Goal: Register for event/course

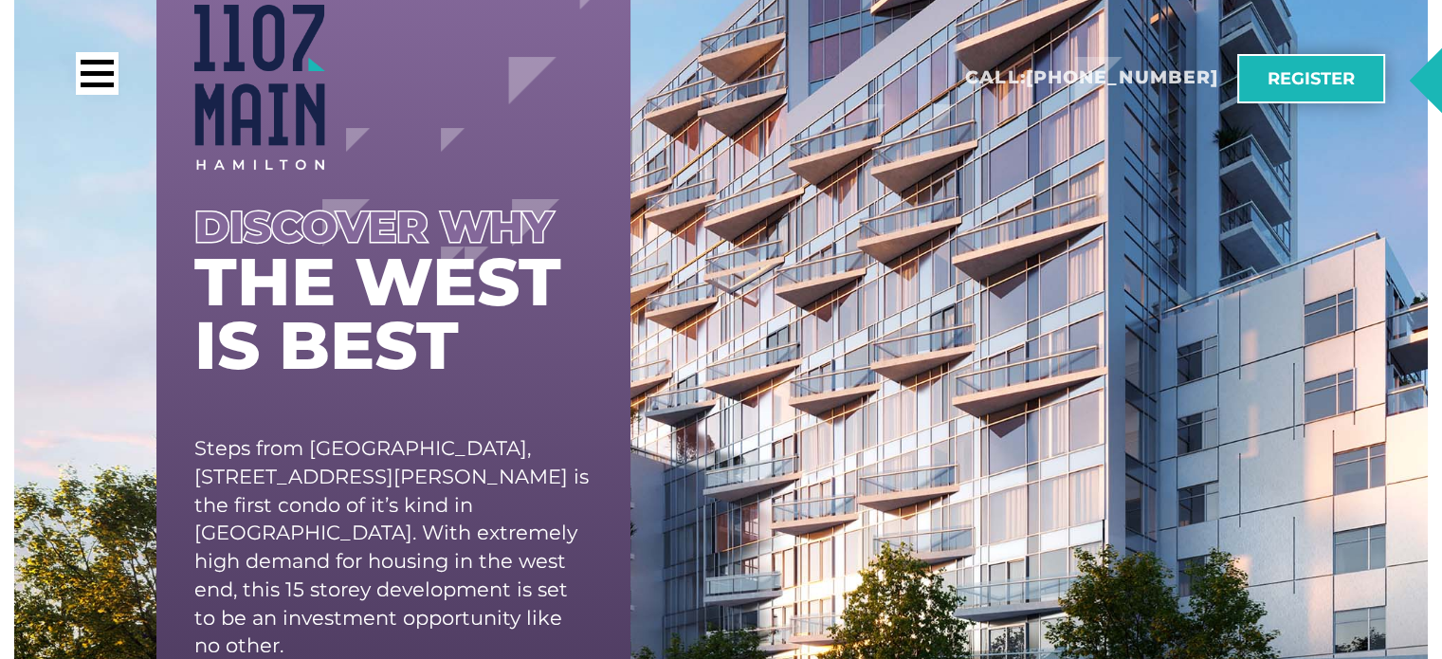
click at [1294, 72] on span "Register" at bounding box center [1311, 78] width 87 height 17
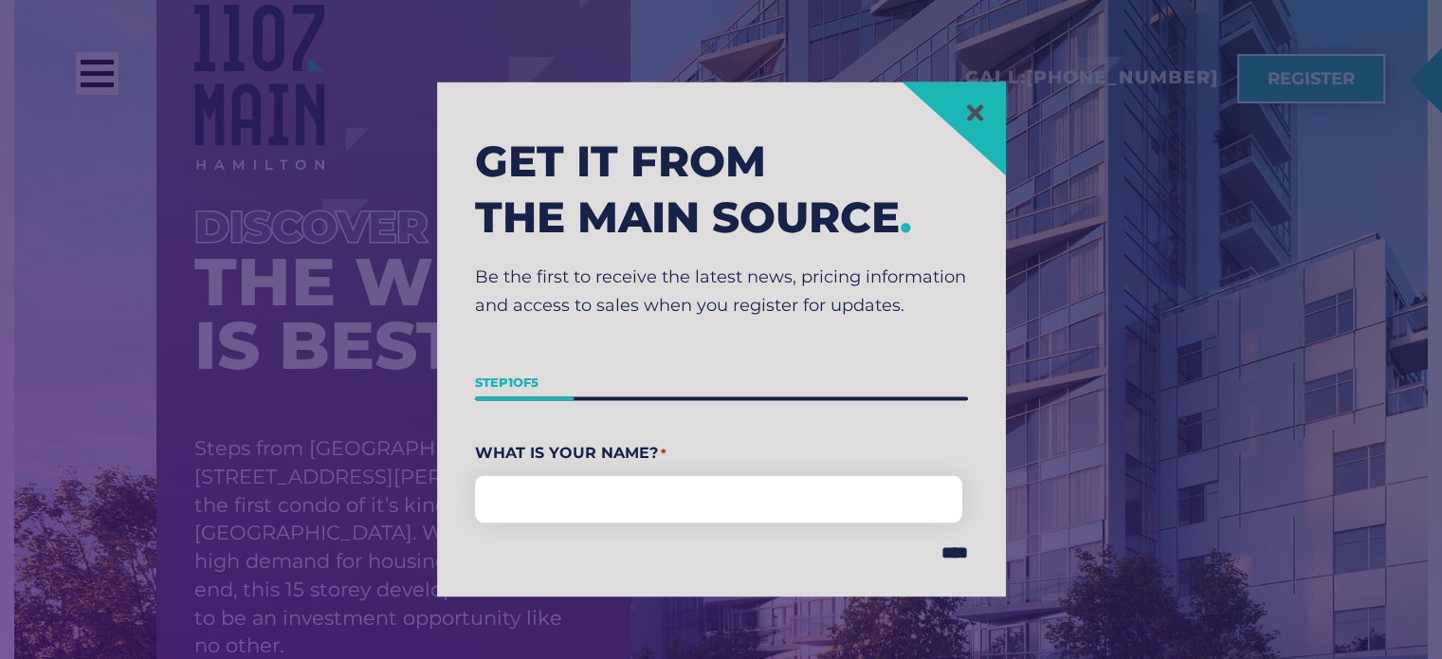
click at [1295, 77] on span "Register" at bounding box center [1311, 78] width 87 height 17
click at [1295, 77] on section "Get it from the main source . Be the first to receive the latest news, pricing …" at bounding box center [720, 338] width 1423 height 659
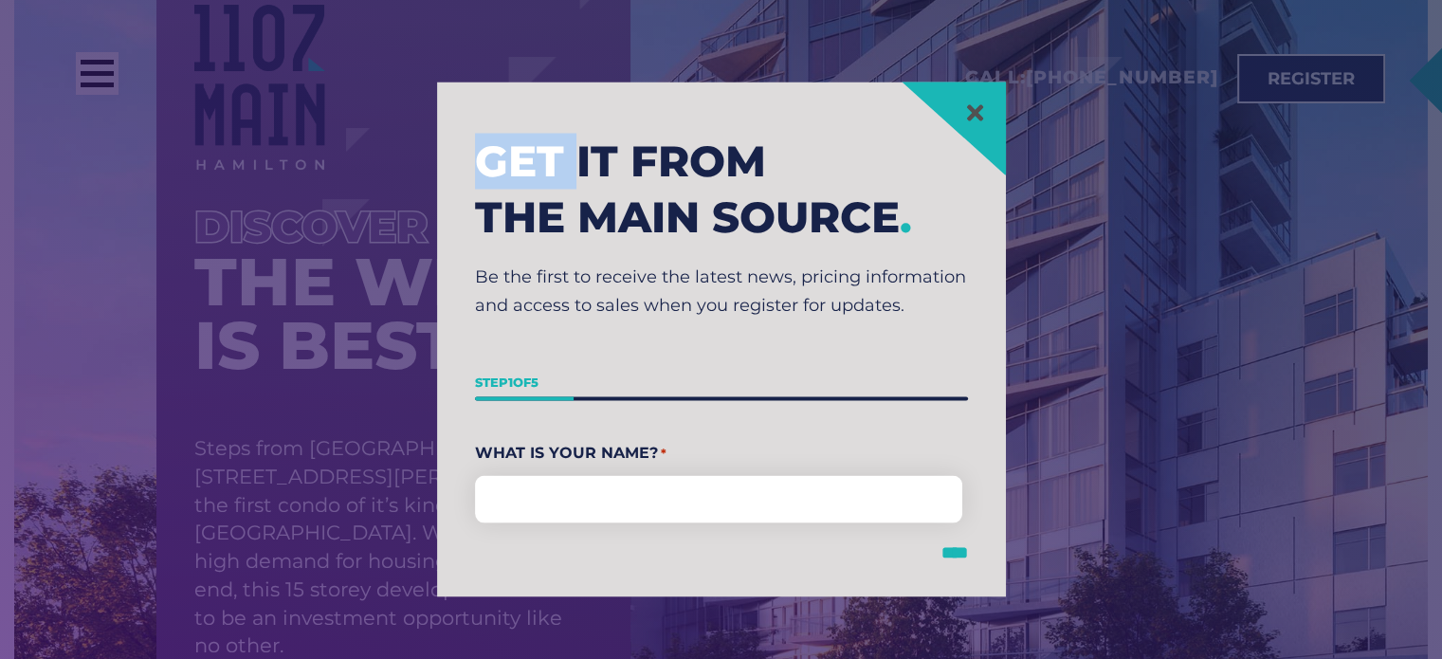
click at [962, 545] on input "****" at bounding box center [955, 551] width 27 height 17
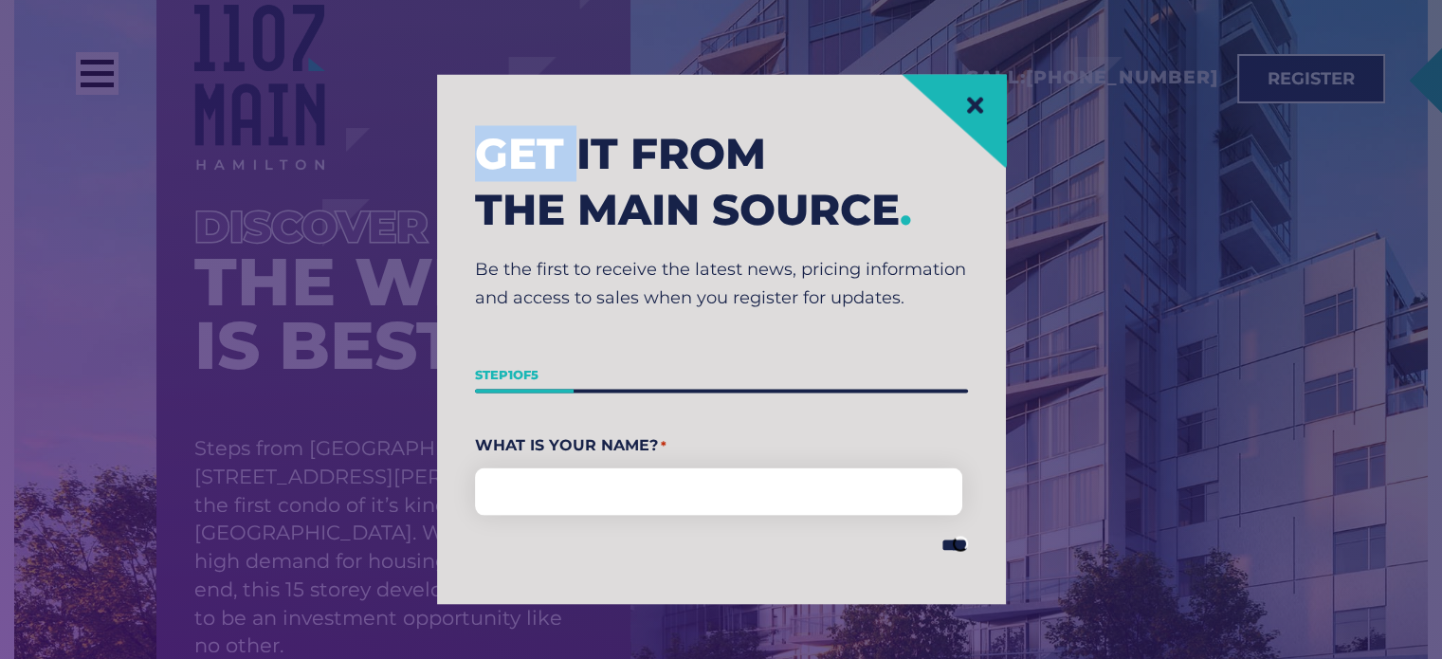
click at [987, 115] on link at bounding box center [975, 105] width 24 height 24
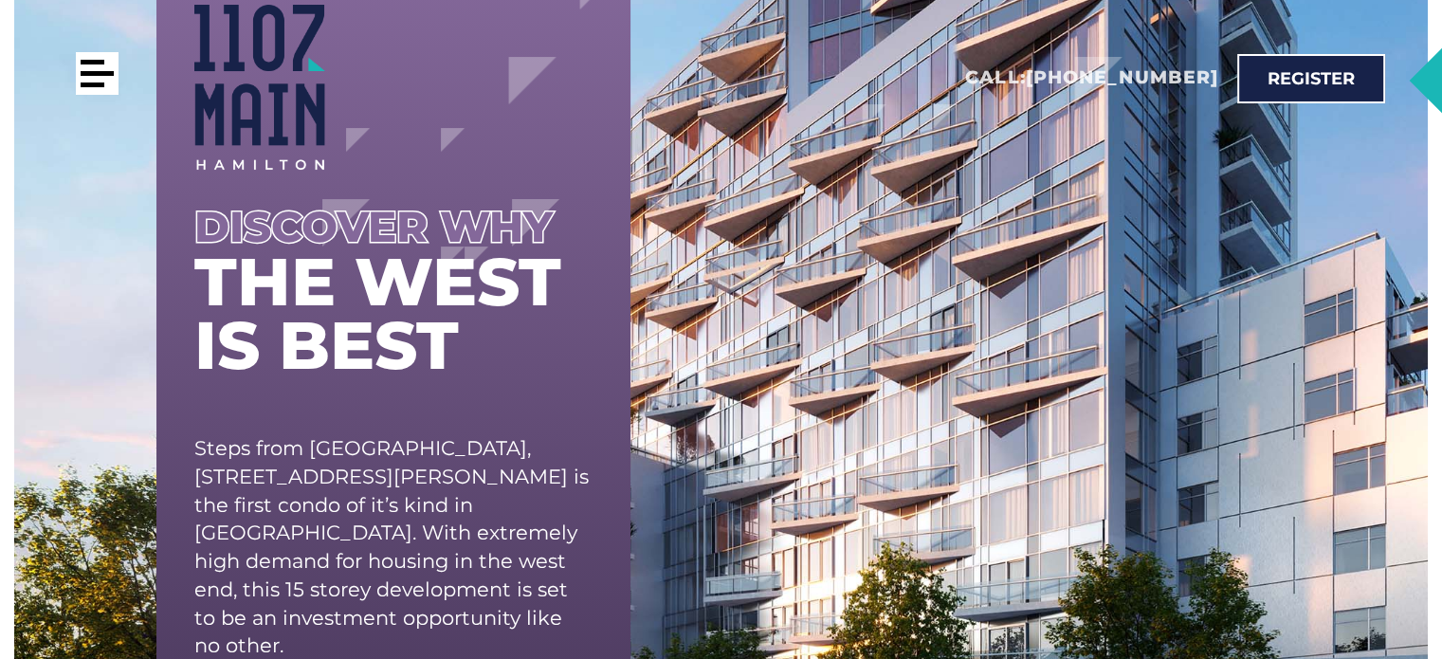
click at [84, 66] on div at bounding box center [97, 73] width 43 height 43
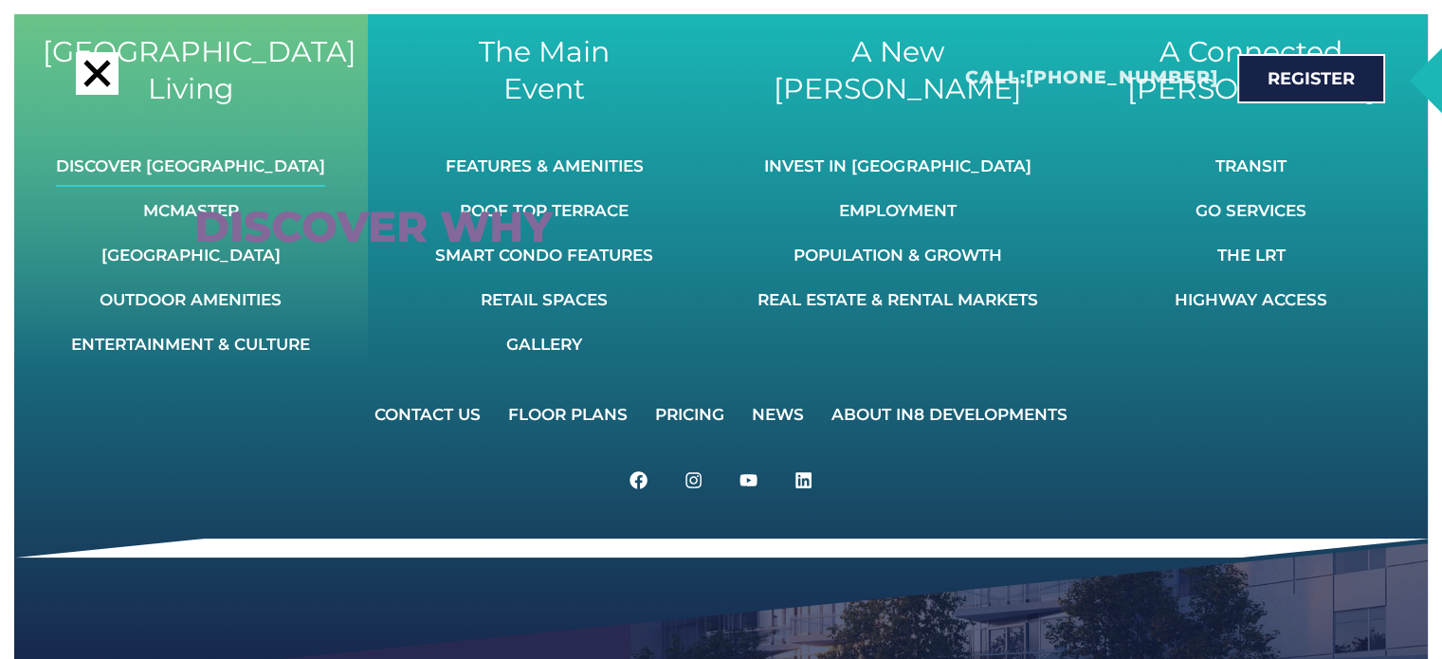
click at [177, 153] on link "Discover [GEOGRAPHIC_DATA]" at bounding box center [190, 166] width 269 height 42
click at [175, 160] on link "Discover [GEOGRAPHIC_DATA]" at bounding box center [190, 166] width 269 height 42
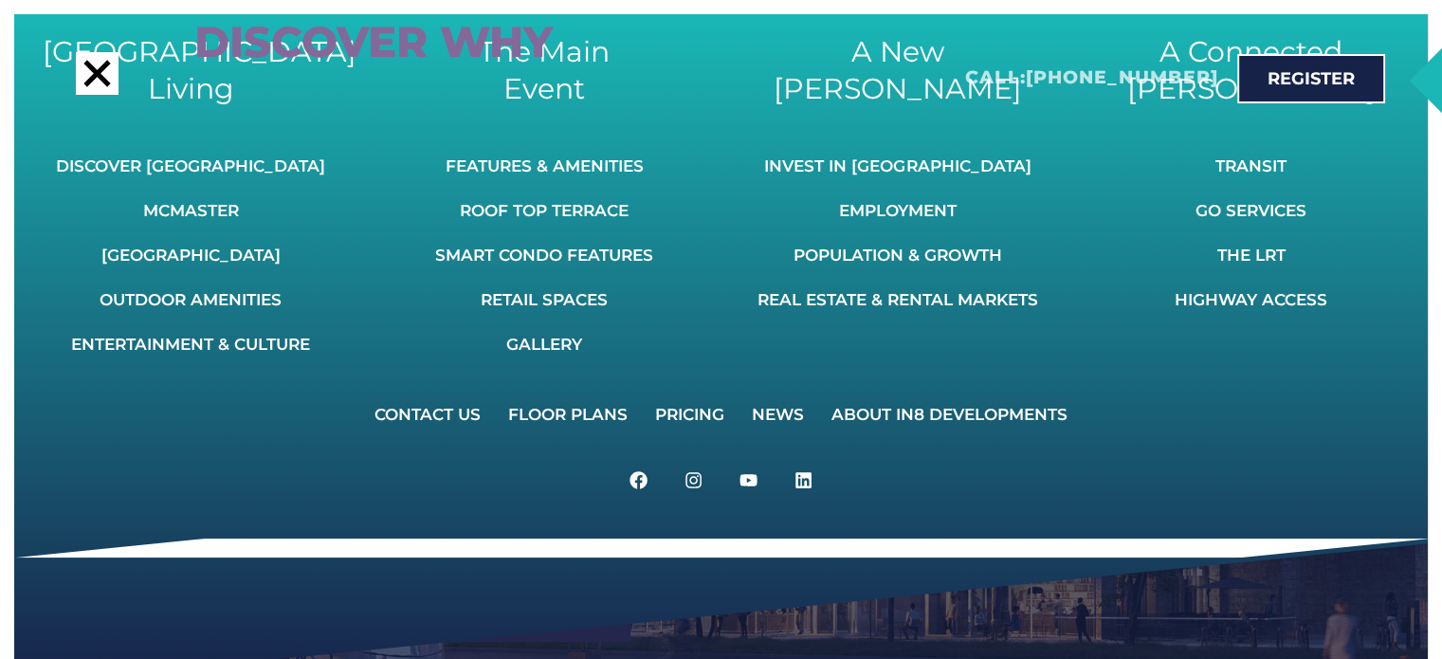
scroll to position [424, 0]
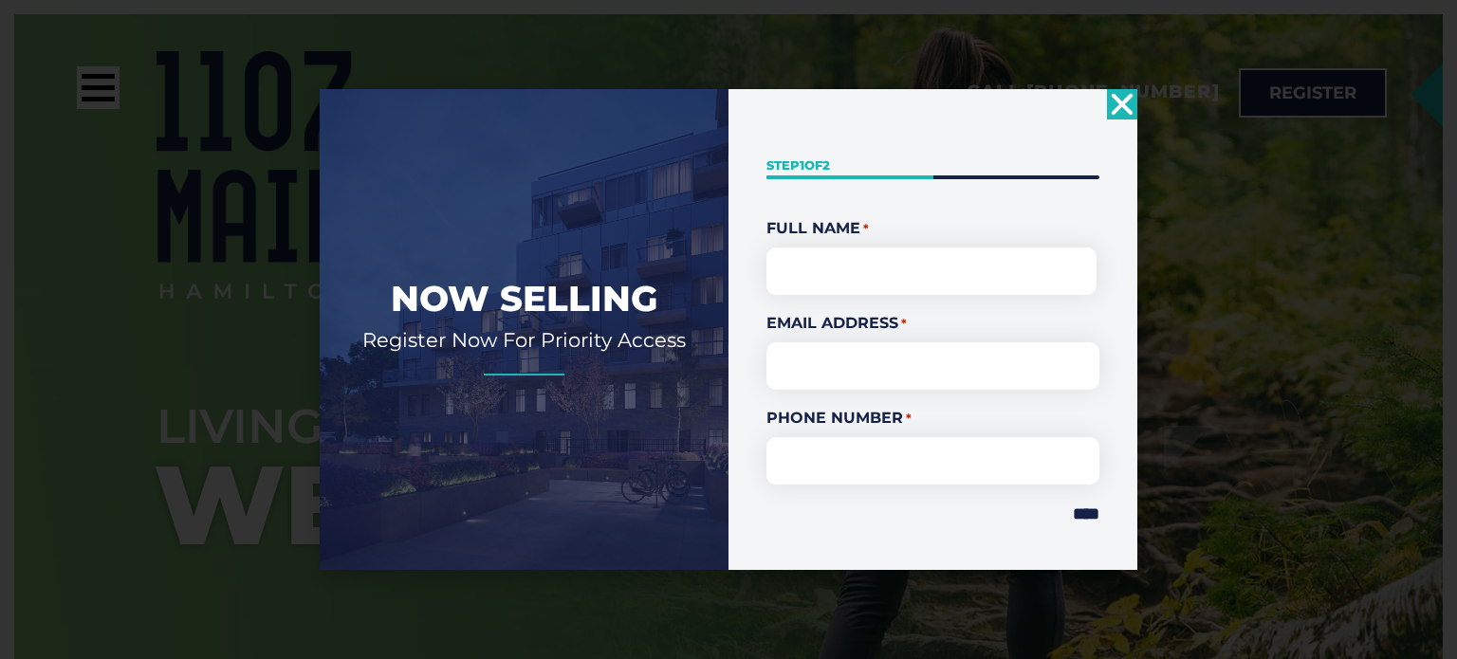
click at [1131, 101] on icon "Close" at bounding box center [1122, 104] width 30 height 30
